Goal: Task Accomplishment & Management: Manage account settings

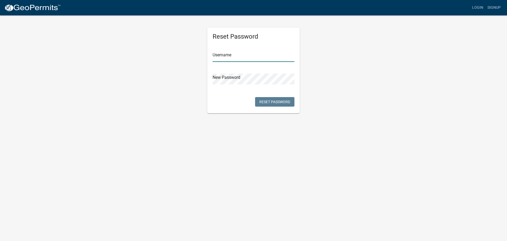
click at [236, 57] on input "text" at bounding box center [254, 56] width 82 height 11
click at [234, 57] on input "text" at bounding box center [254, 56] width 82 height 11
click at [240, 76] on div "New Password" at bounding box center [254, 75] width 82 height 18
drag, startPoint x: 238, startPoint y: 57, endPoint x: 245, endPoint y: 55, distance: 7.4
click at [238, 57] on input "text" at bounding box center [254, 56] width 82 height 11
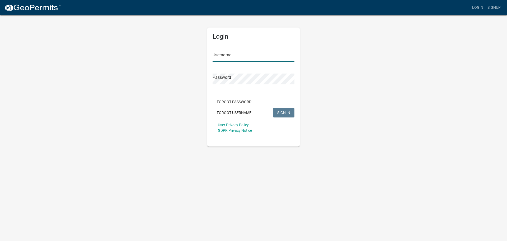
type input "permit1"
drag, startPoint x: 233, startPoint y: 55, endPoint x: 239, endPoint y: 58, distance: 7.1
click at [232, 55] on input "permit1" at bounding box center [254, 56] width 82 height 11
